Goal: Task Accomplishment & Management: Use online tool/utility

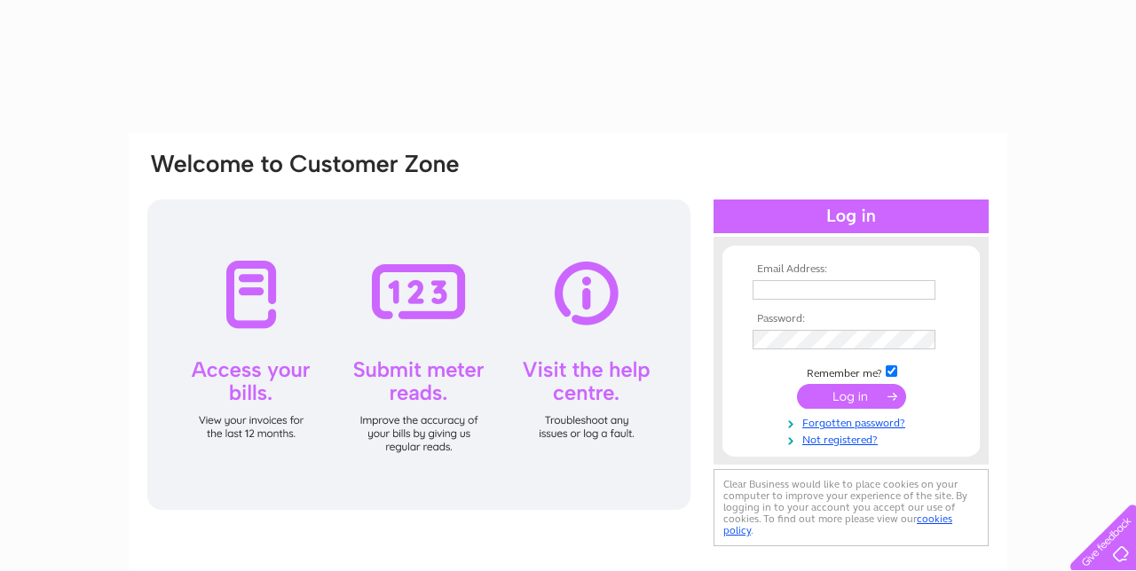
click at [779, 291] on input "text" at bounding box center [843, 290] width 183 height 20
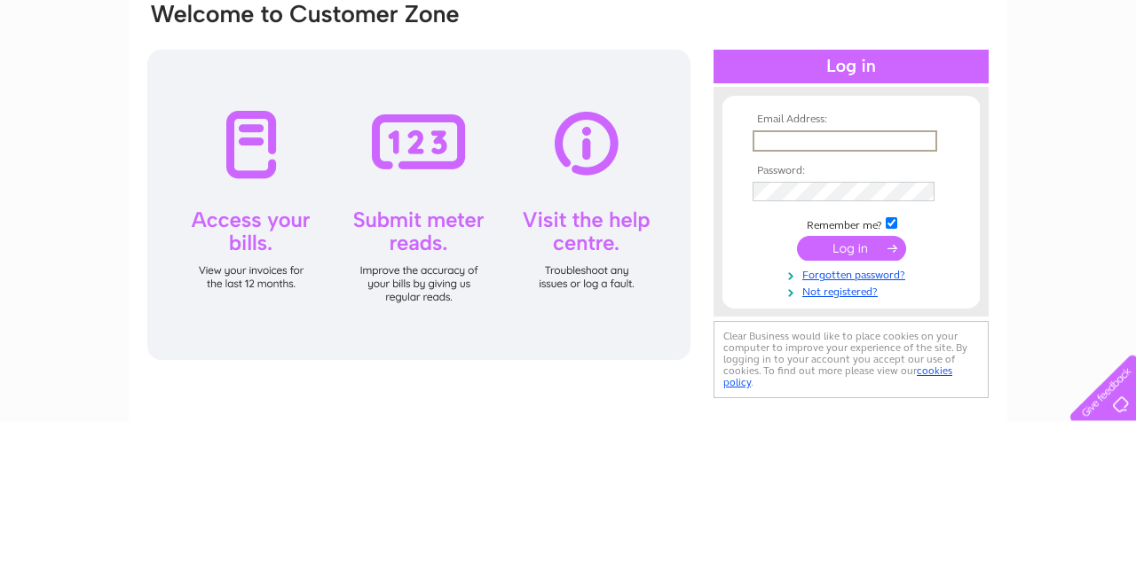
click at [778, 291] on input "text" at bounding box center [844, 290] width 185 height 21
type input "fionablack200670@gmail.com"
click at [797, 386] on input "submit" at bounding box center [851, 398] width 109 height 25
click at [807, 406] on input "submit" at bounding box center [851, 399] width 109 height 25
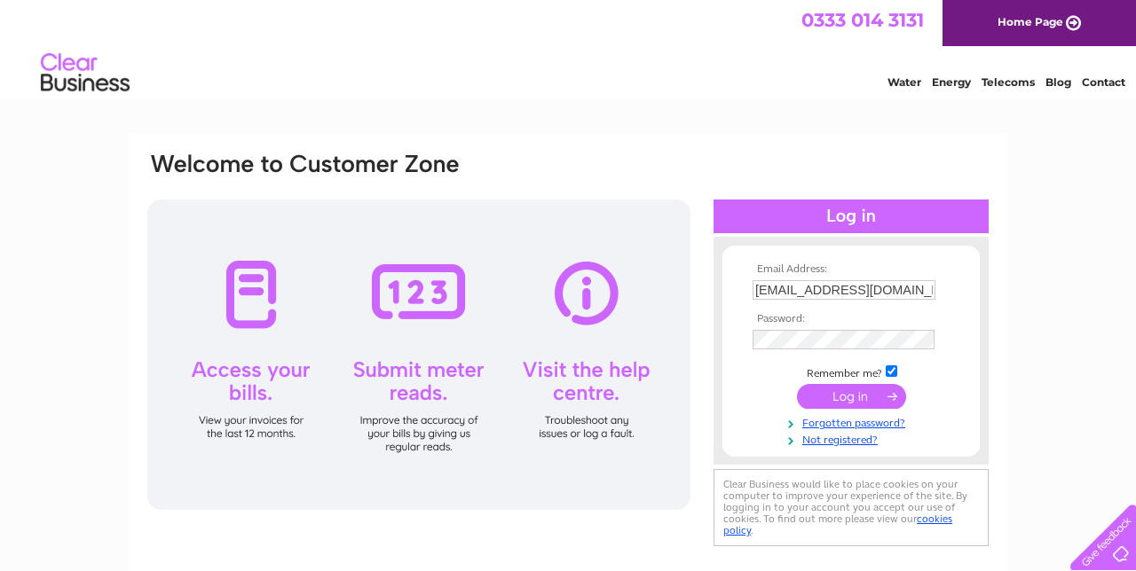
click at [825, 405] on input "submit" at bounding box center [851, 396] width 109 height 25
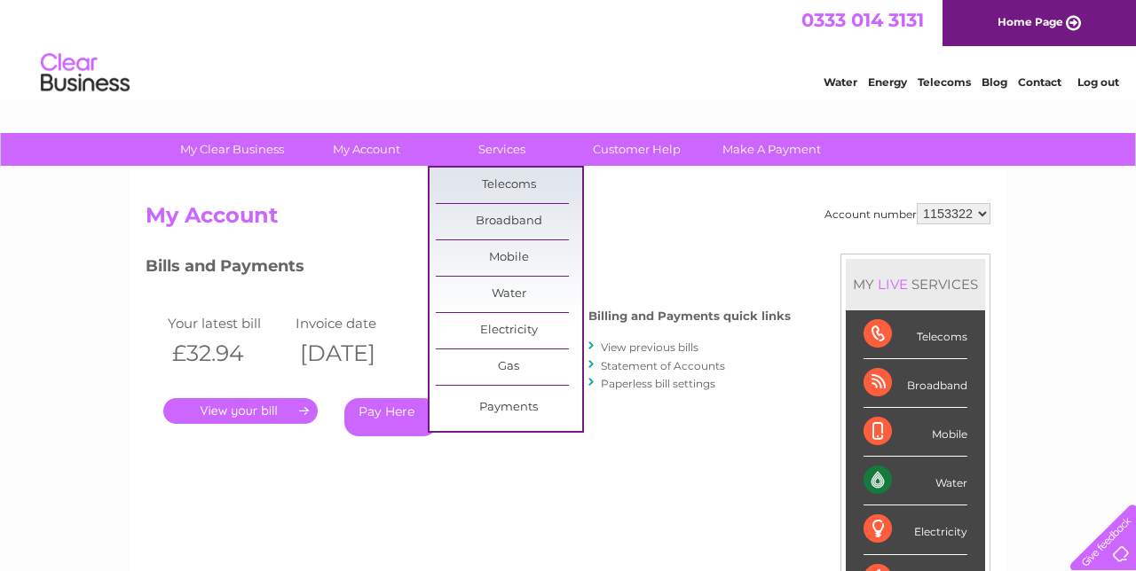
click at [498, 295] on link "Water" at bounding box center [509, 294] width 146 height 35
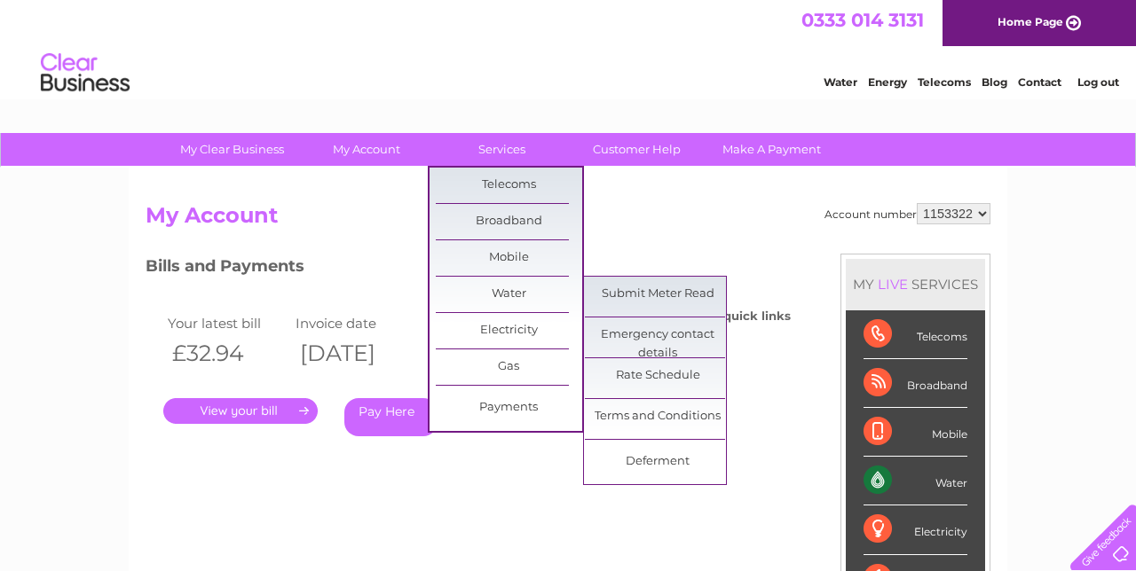
click at [618, 295] on link "Submit Meter Read" at bounding box center [658, 294] width 146 height 35
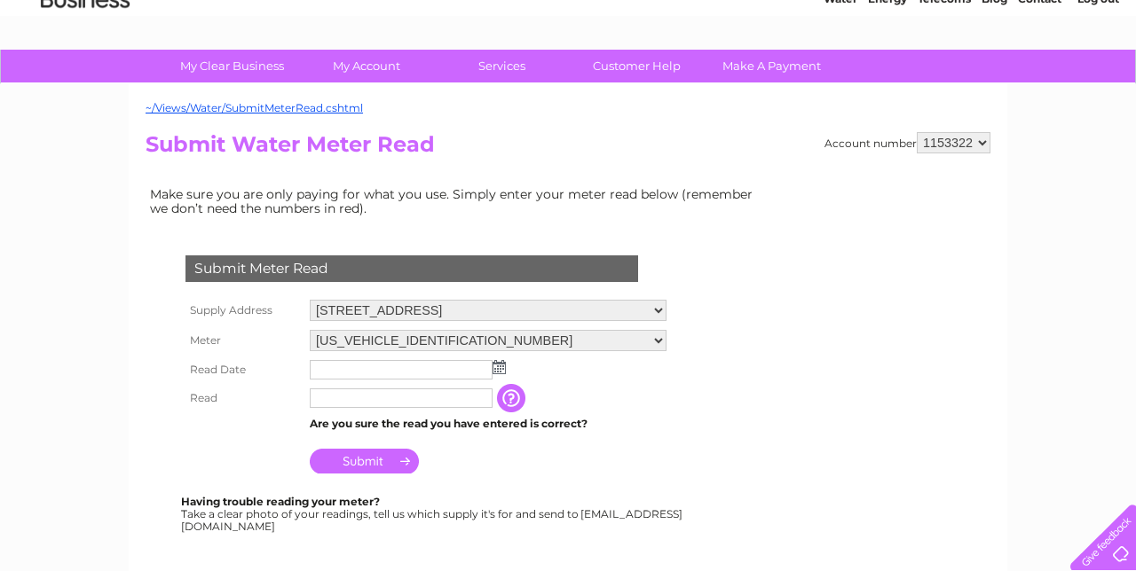
scroll to position [85, 0]
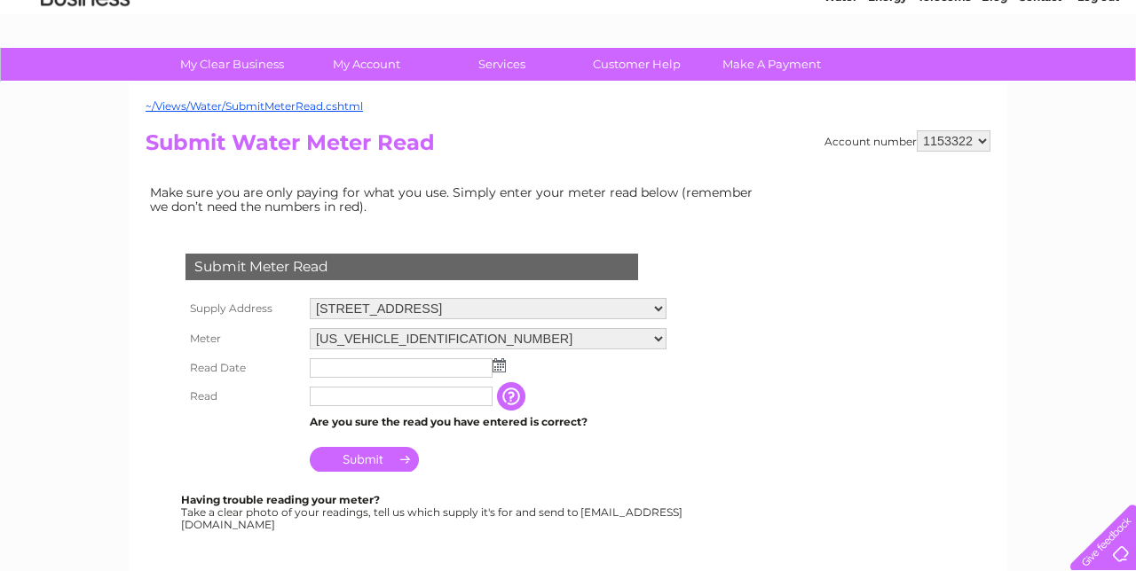
click at [497, 363] on img at bounding box center [498, 365] width 13 height 14
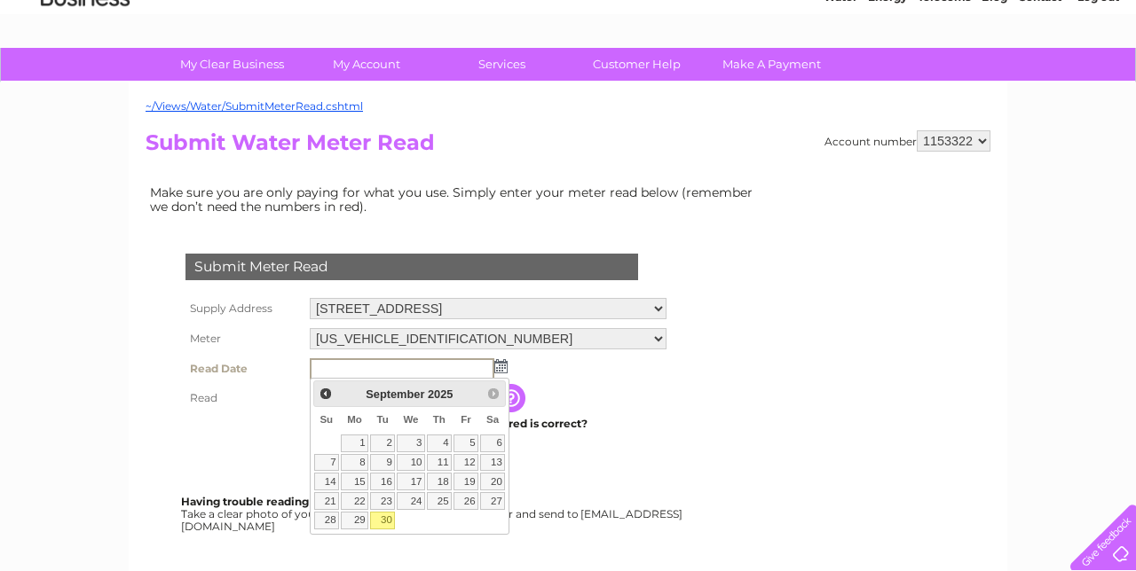
click at [381, 517] on link "30" at bounding box center [382, 521] width 25 height 18
type input "2025/09/30"
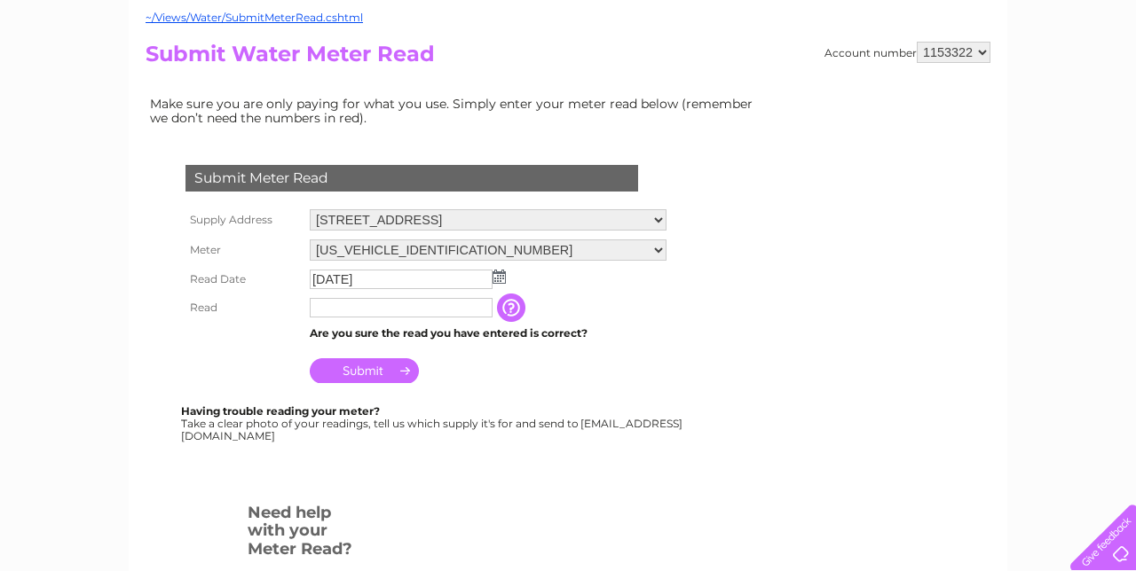
scroll to position [177, 0]
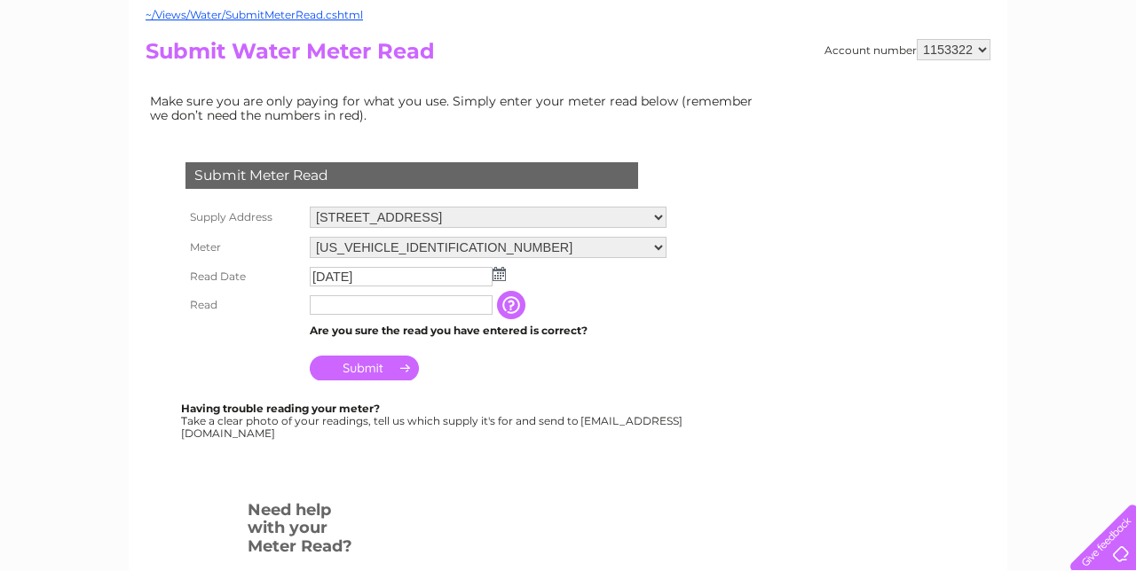
click at [346, 301] on input "text" at bounding box center [401, 305] width 183 height 20
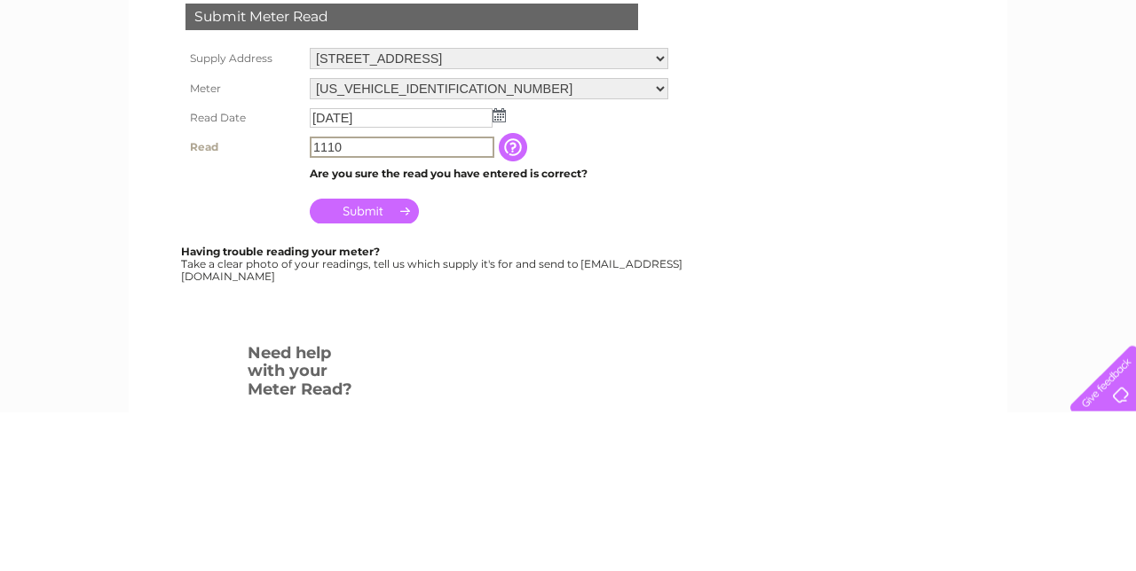
type input "1110"
click at [349, 366] on input "Submit" at bounding box center [364, 370] width 109 height 25
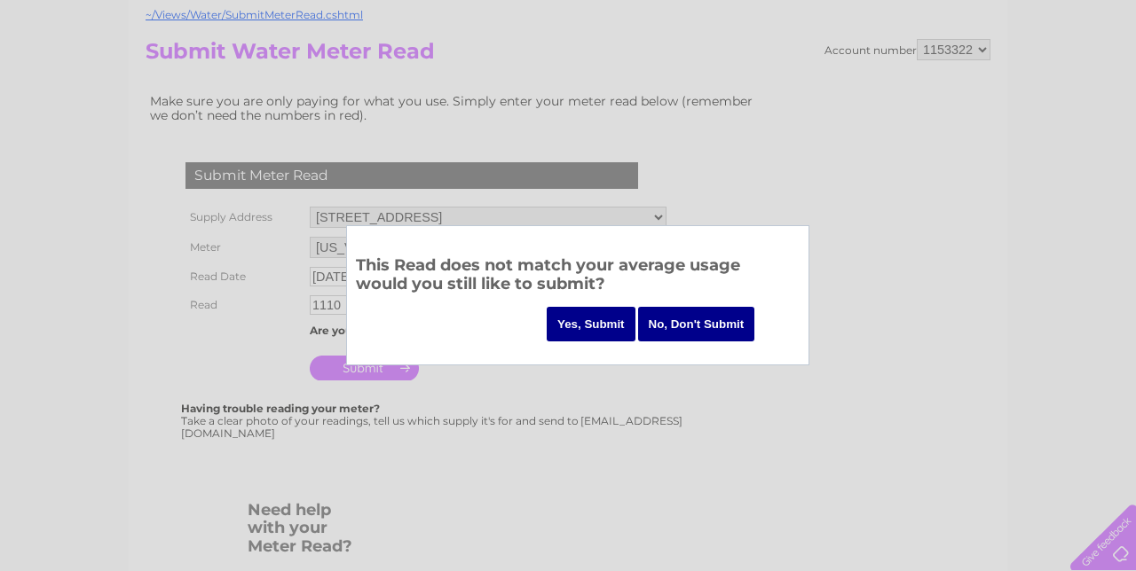
click at [578, 329] on input "Yes, Submit" at bounding box center [590, 324] width 89 height 35
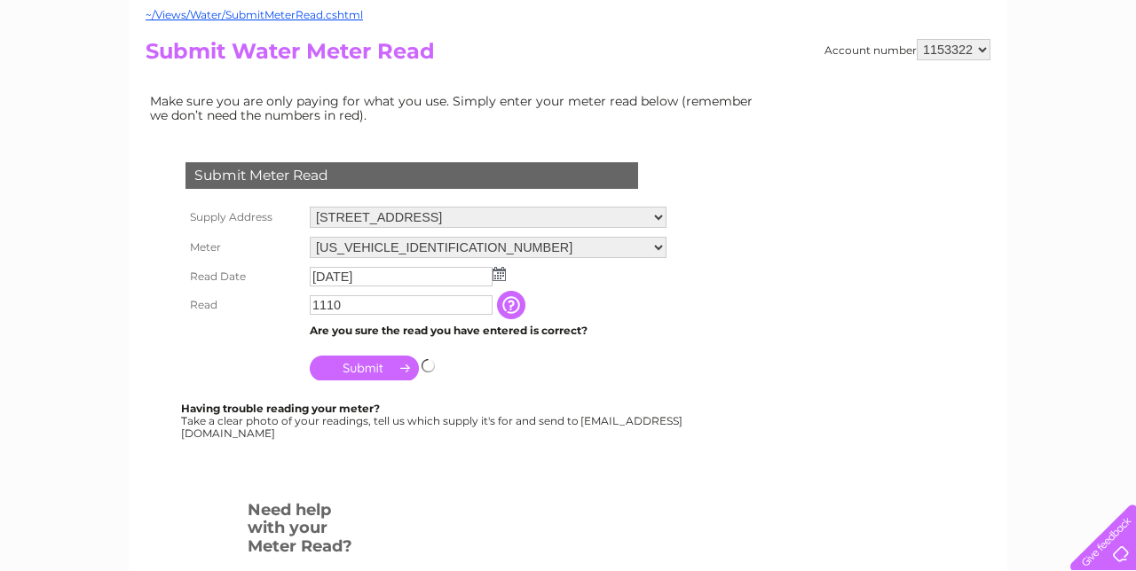
scroll to position [251, 0]
